Goal: Task Accomplishment & Management: Manage account settings

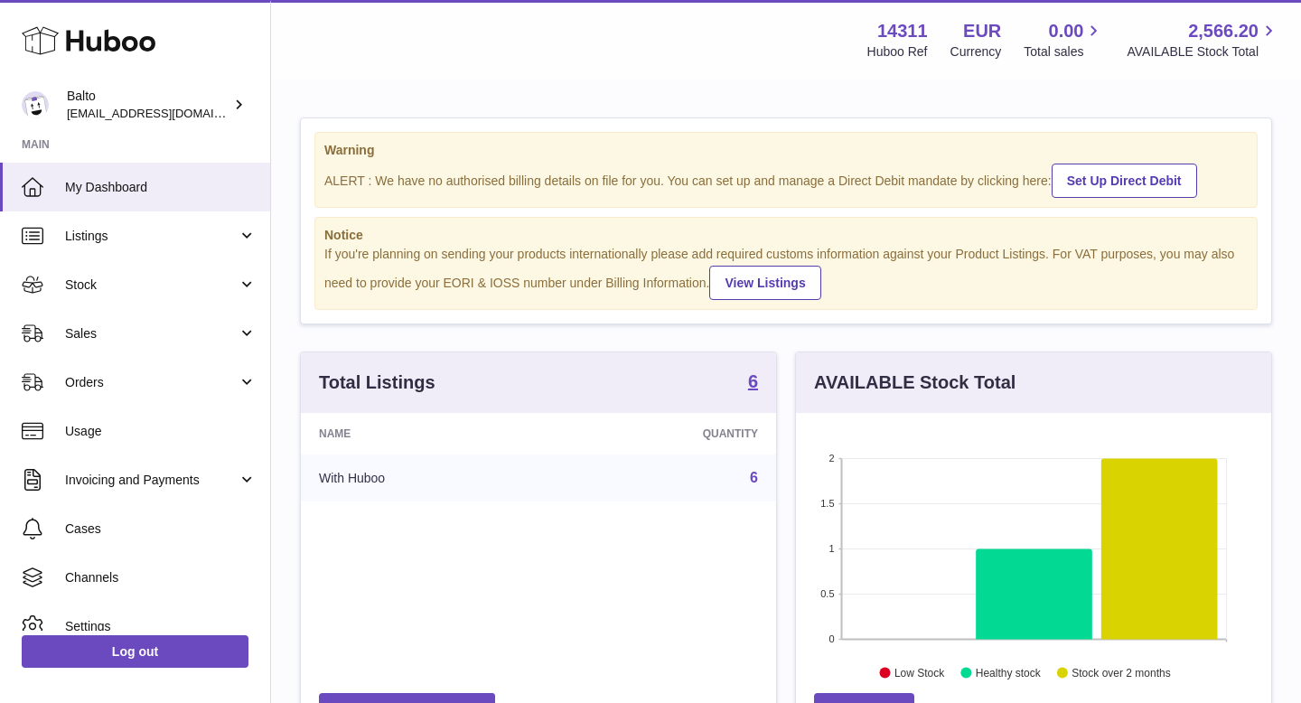
scroll to position [282, 475]
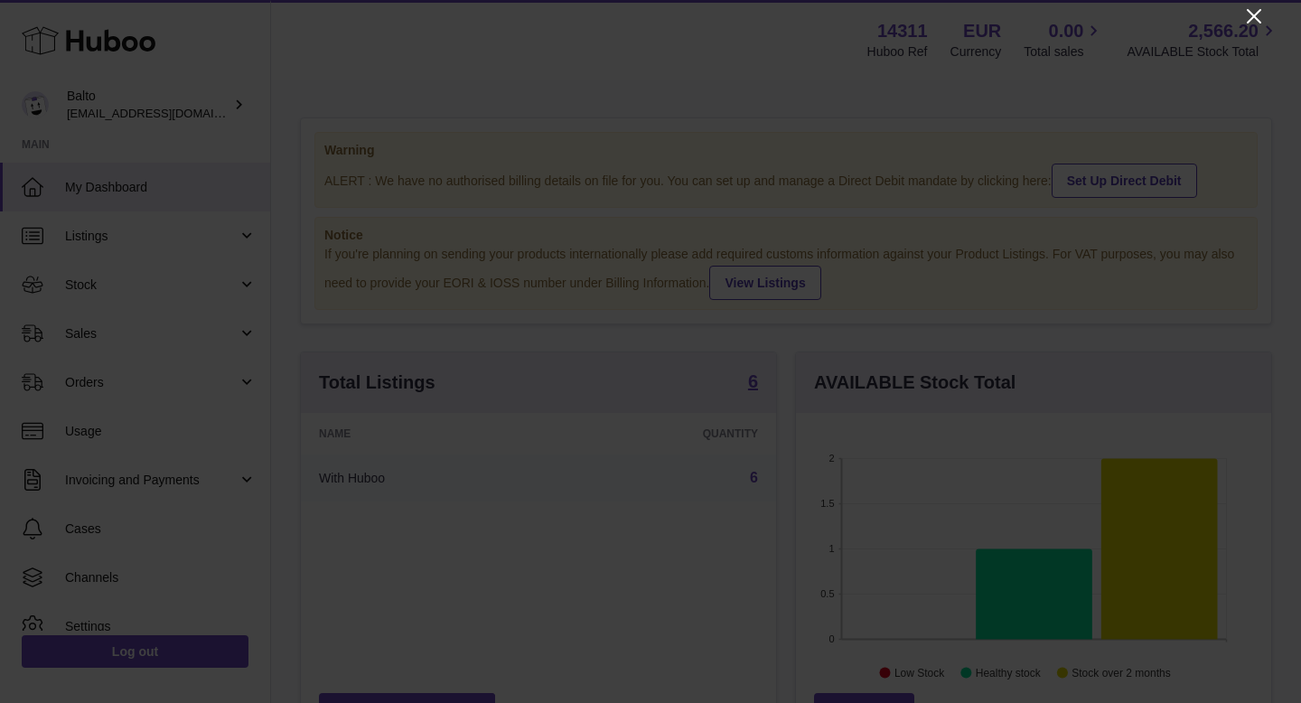
click at [1251, 23] on icon "Close" at bounding box center [1254, 16] width 22 height 22
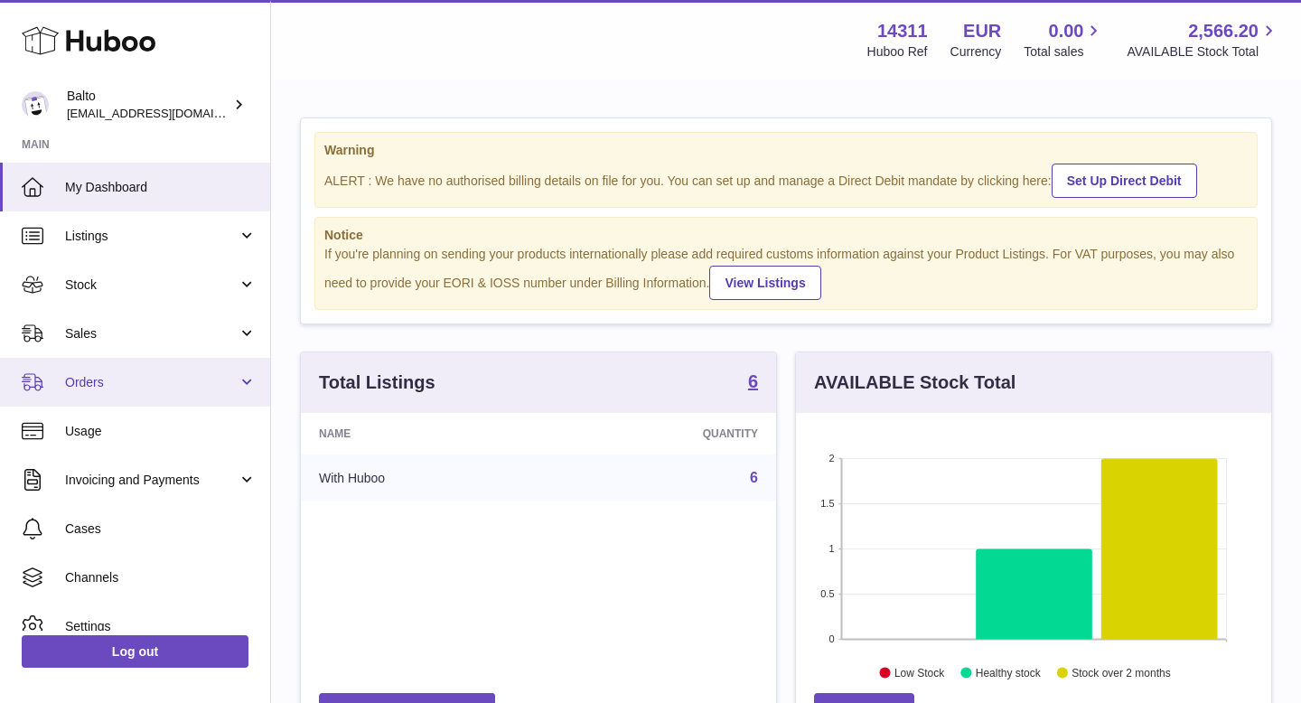
click at [154, 388] on span "Orders" at bounding box center [151, 382] width 173 height 17
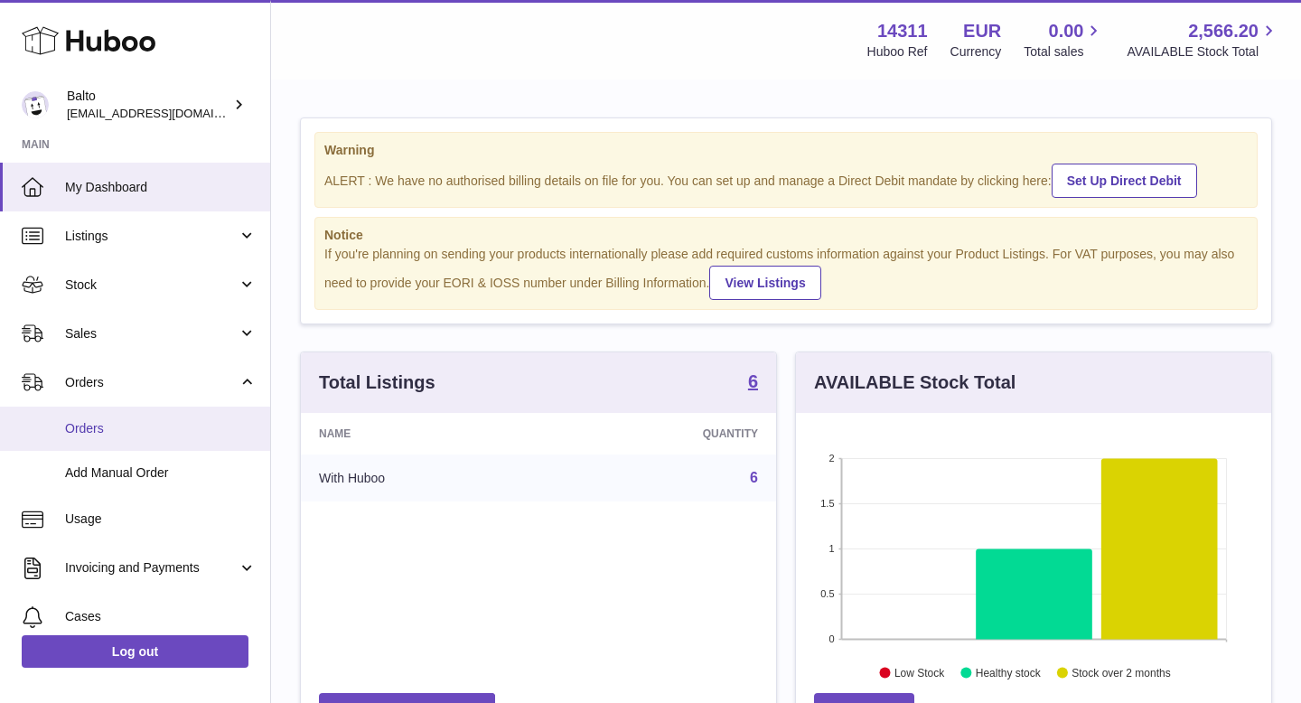
click at [130, 434] on span "Orders" at bounding box center [160, 428] width 191 height 17
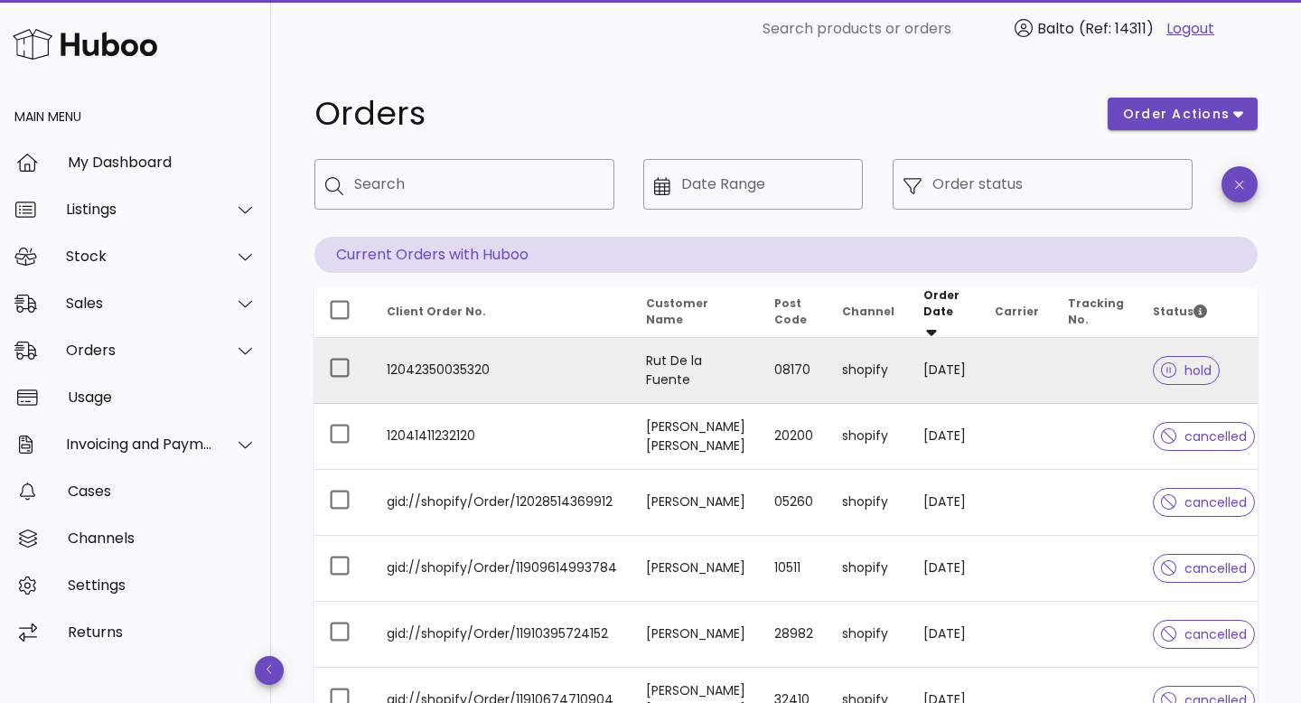
click at [528, 368] on td "12042350035320" at bounding box center [501, 371] width 259 height 66
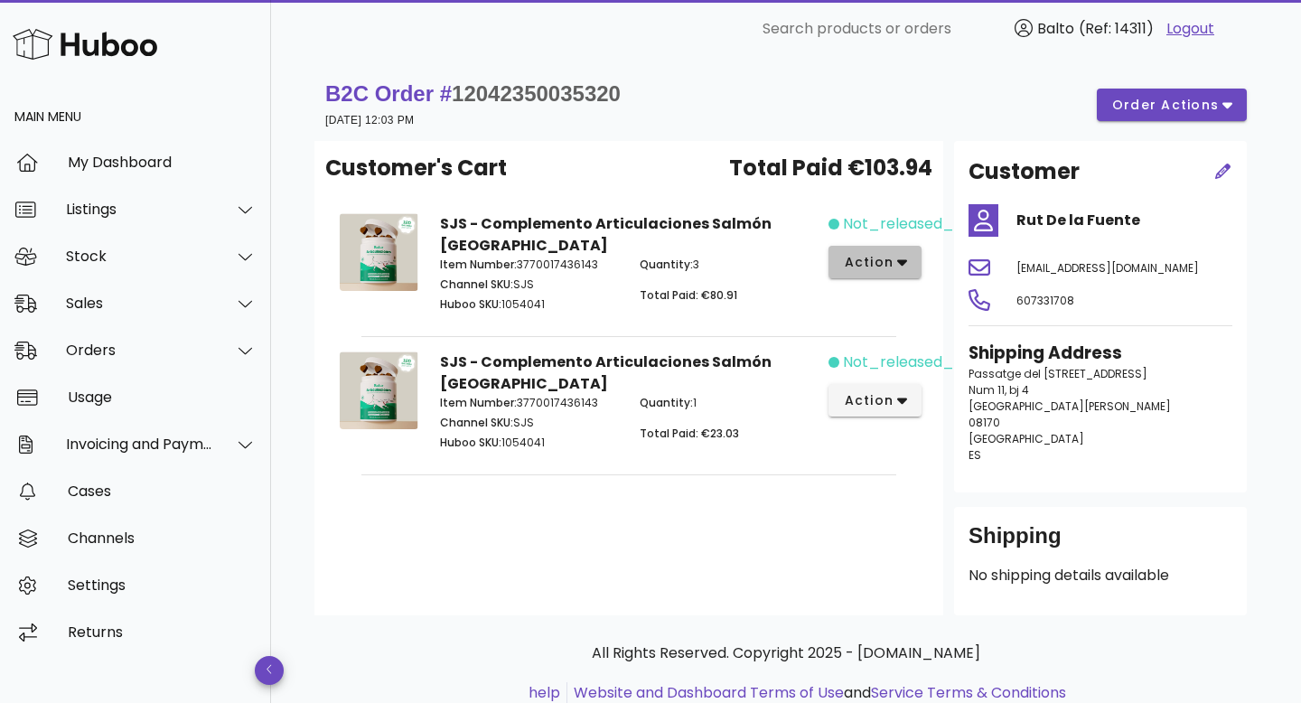
click at [910, 261] on button "action" at bounding box center [874, 262] width 93 height 33
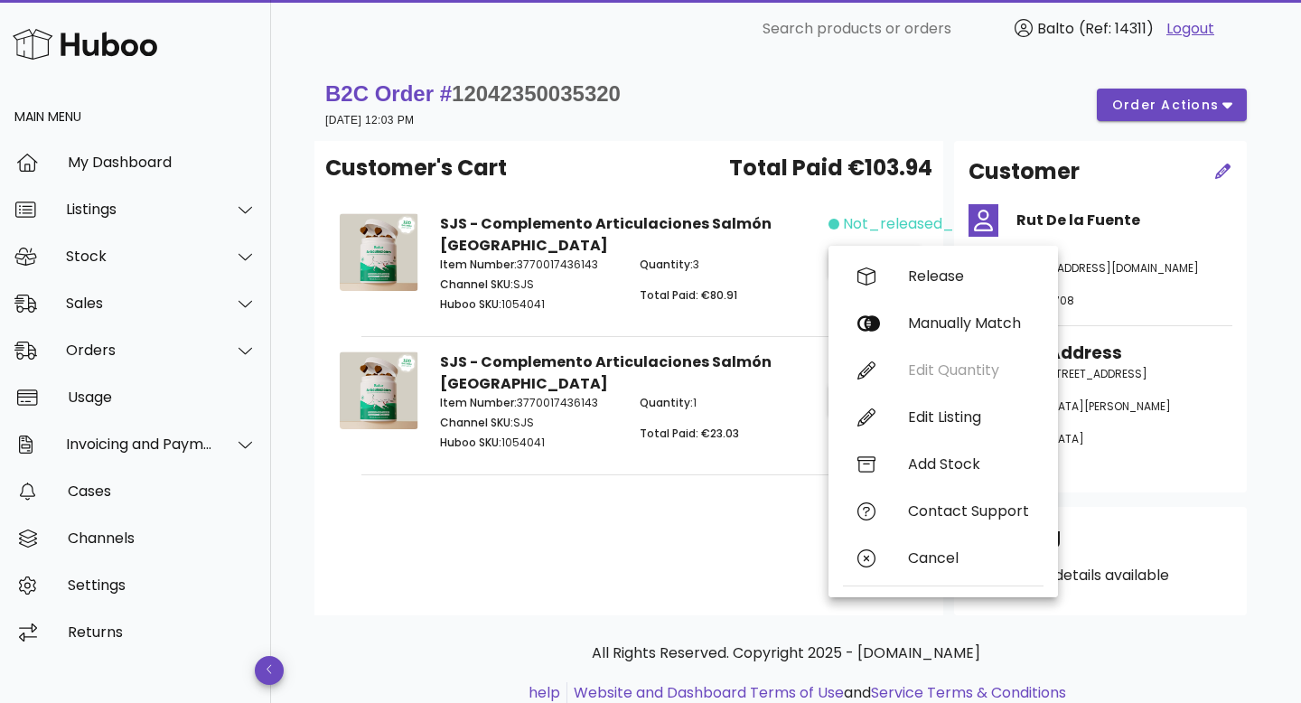
click at [753, 101] on div "B2C Order # 12042350035320 05 September 2025 at 12:03 PM order actions" at bounding box center [785, 104] width 921 height 51
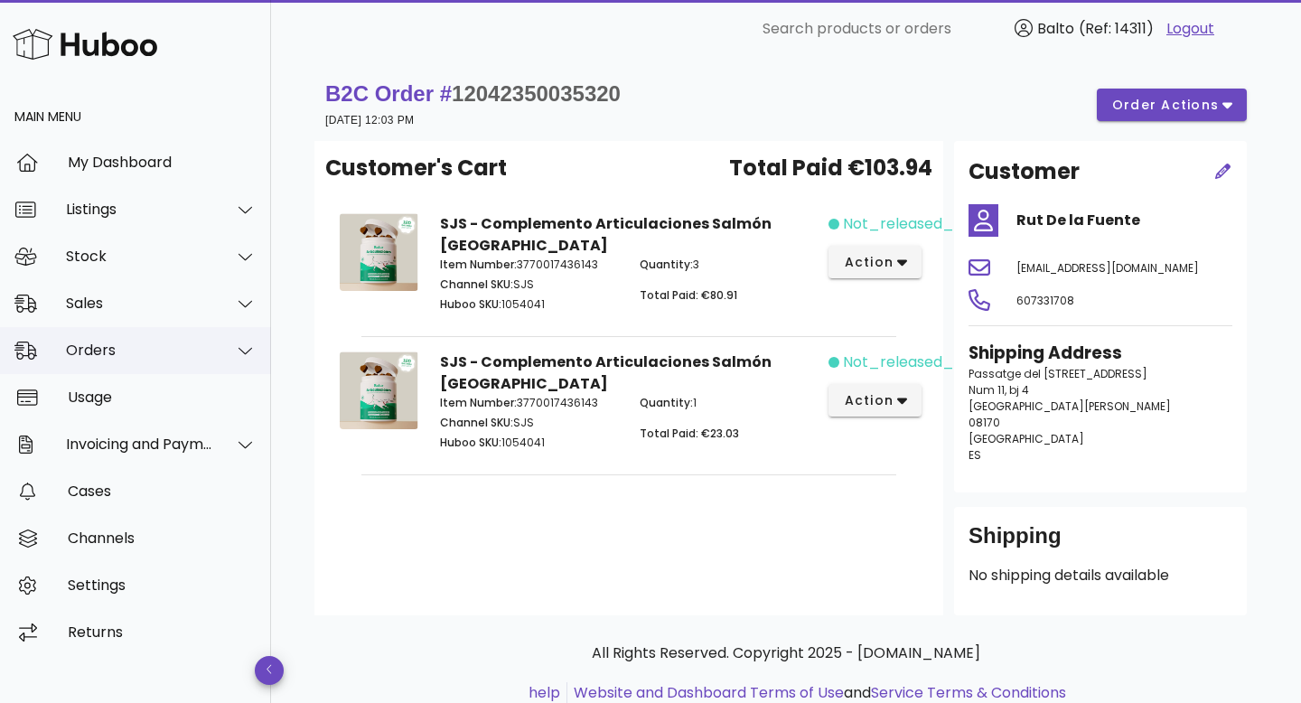
click at [137, 351] on div "Orders" at bounding box center [139, 349] width 147 height 17
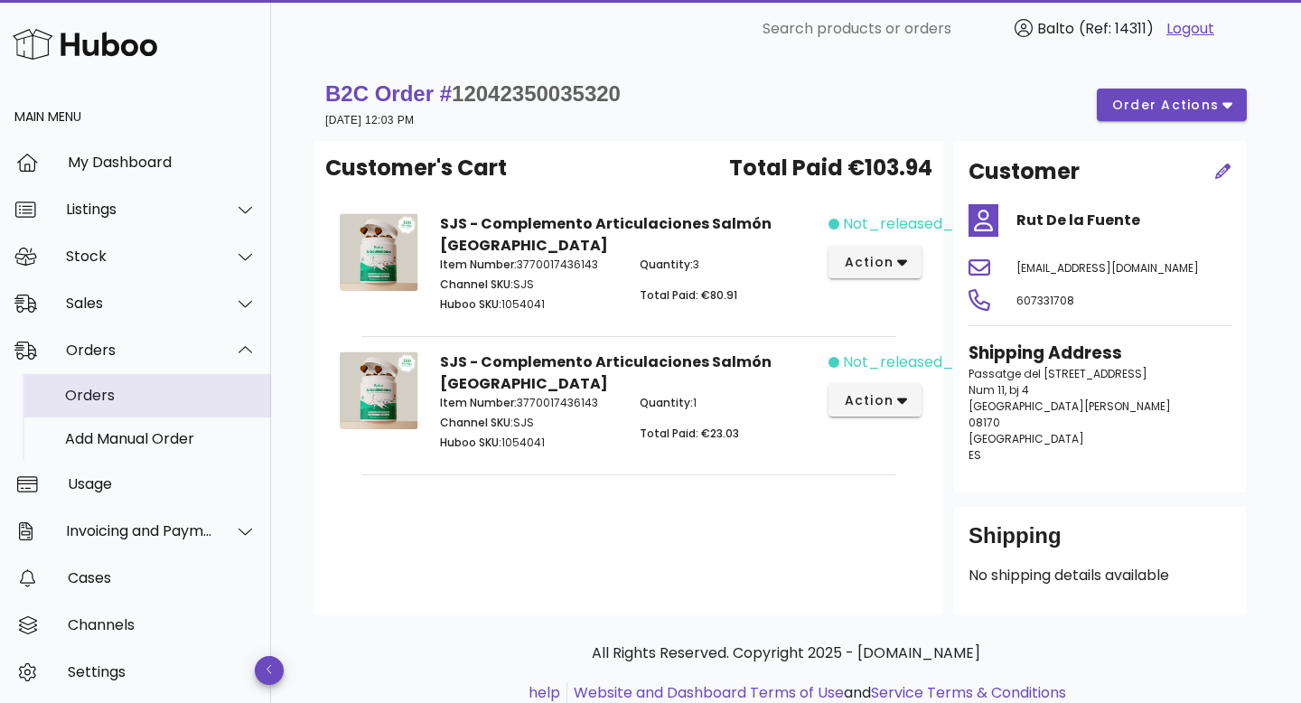
click at [137, 394] on div "Orders" at bounding box center [160, 395] width 191 height 17
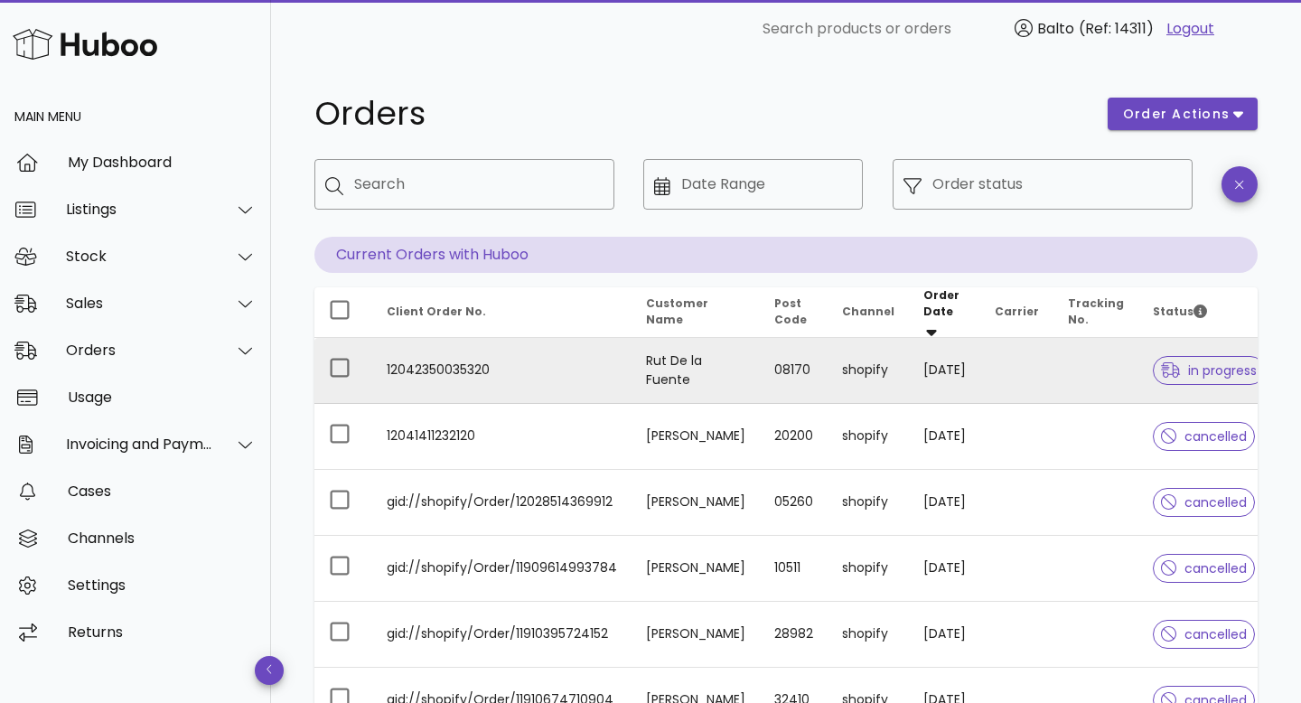
click at [929, 380] on td "05/09/2025" at bounding box center [944, 371] width 71 height 66
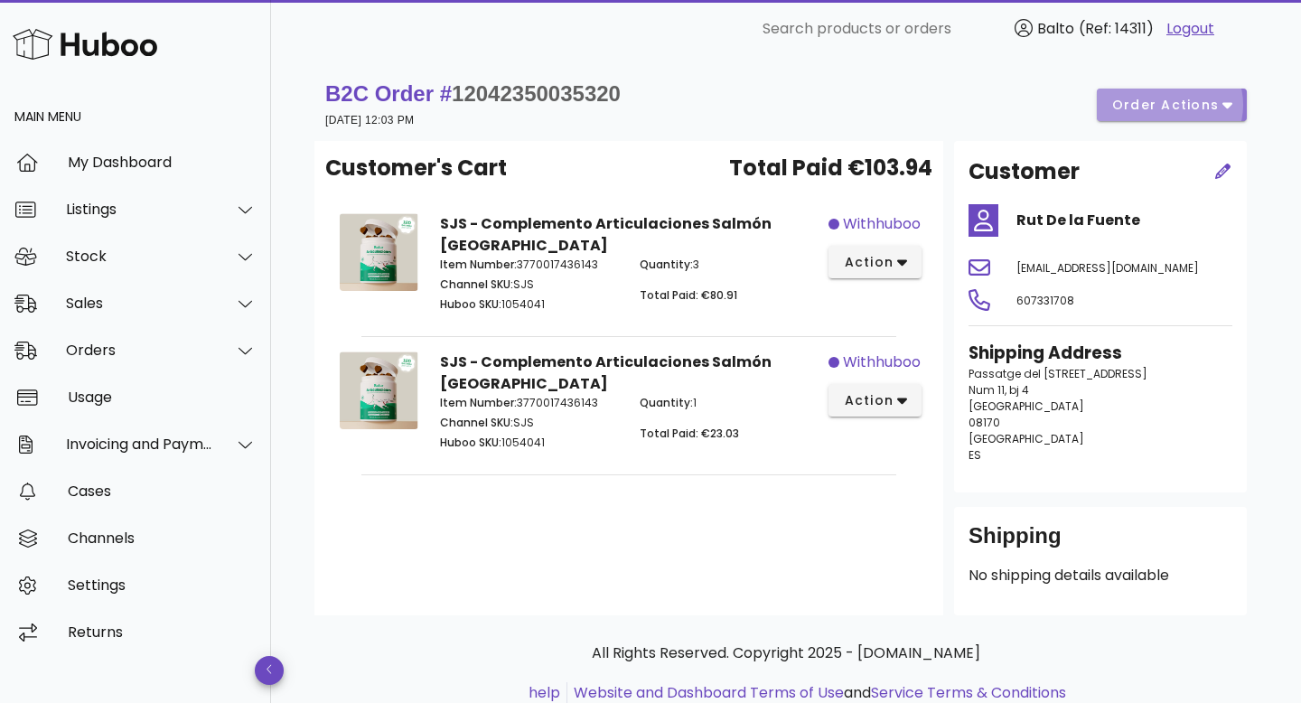
click at [1171, 104] on span "order actions" at bounding box center [1165, 105] width 108 height 19
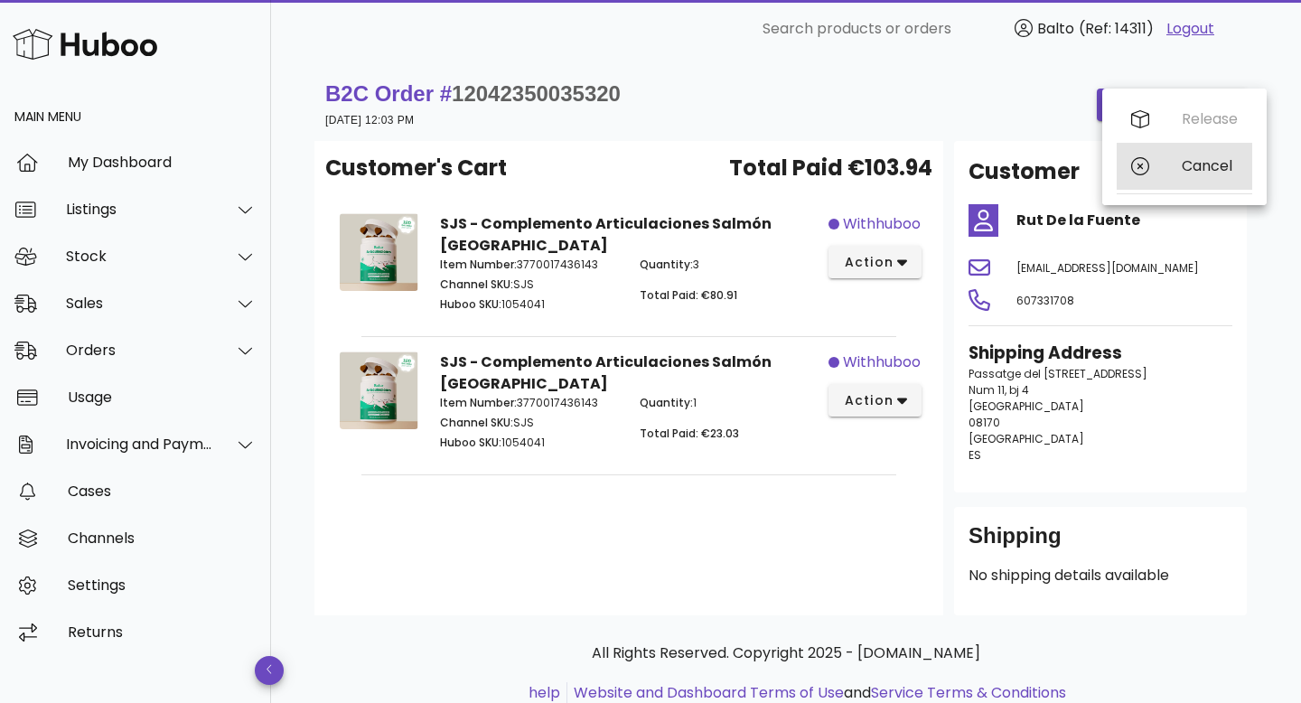
click at [1179, 163] on div "Cancel" at bounding box center [1183, 166] width 135 height 47
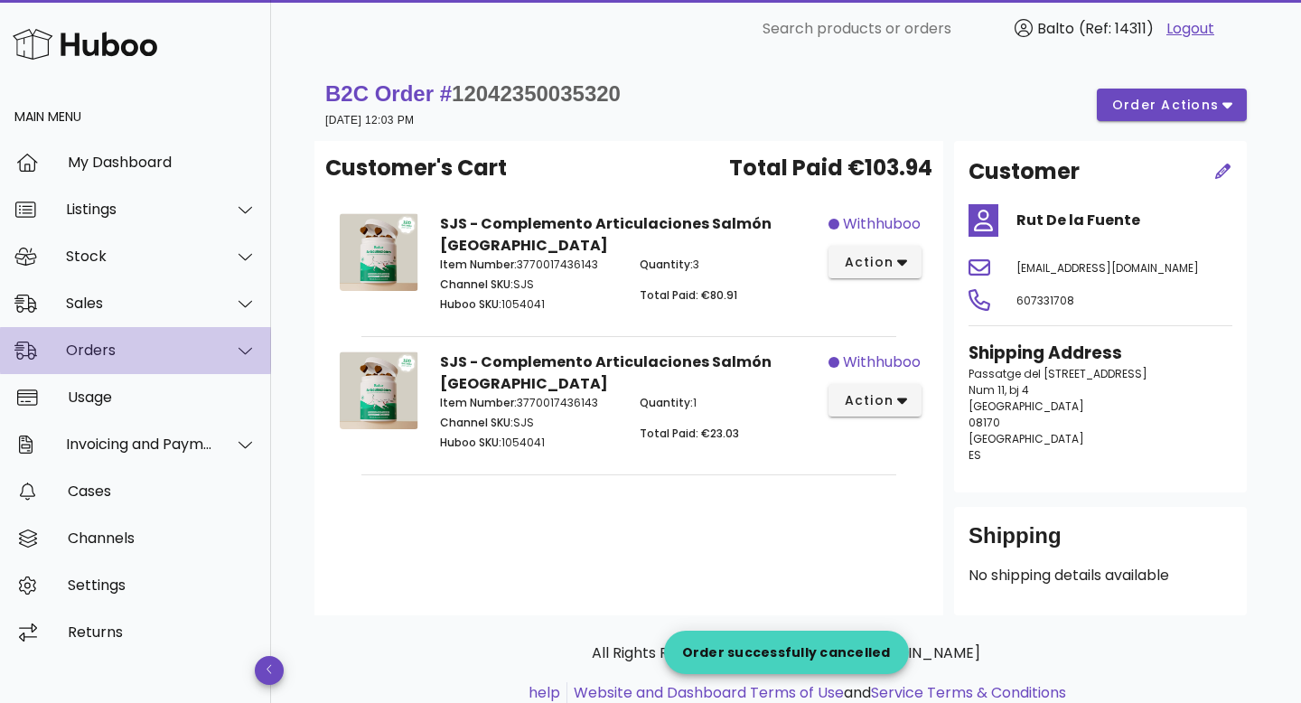
click at [126, 332] on div "Orders" at bounding box center [135, 350] width 271 height 47
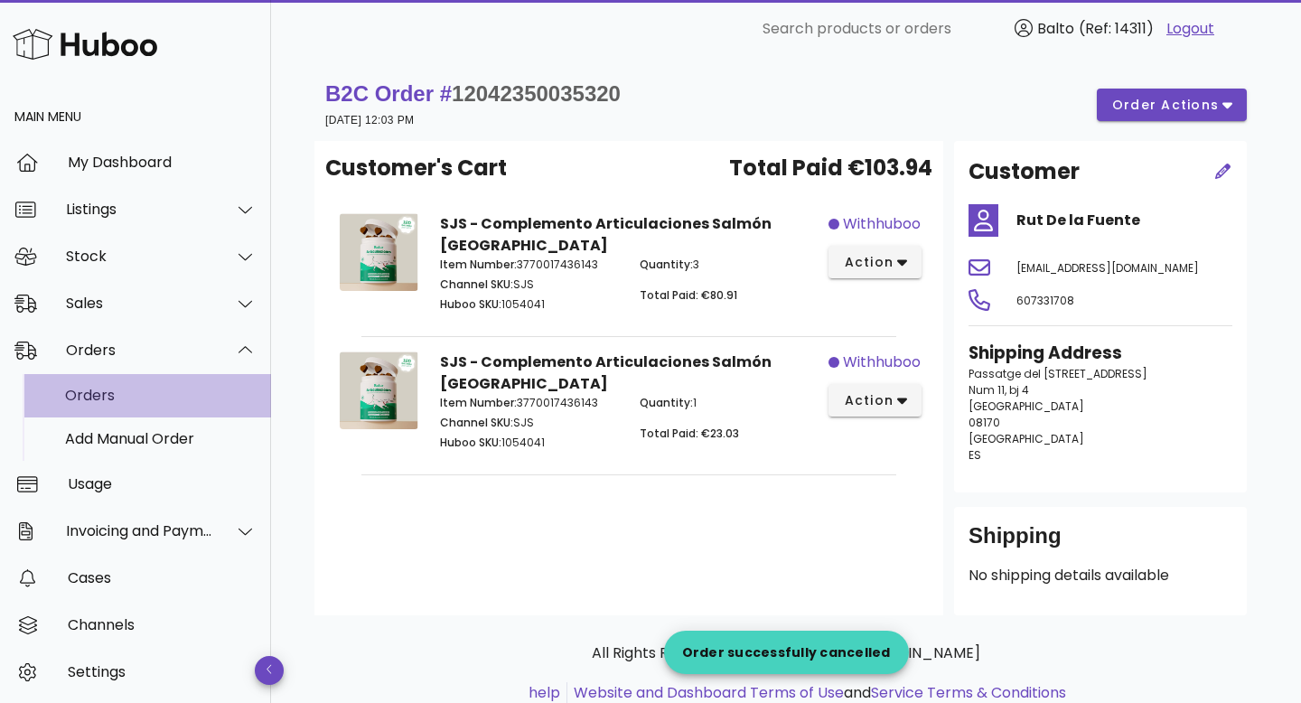
click at [139, 393] on div "Orders" at bounding box center [160, 395] width 191 height 17
